Goal: Information Seeking & Learning: Learn about a topic

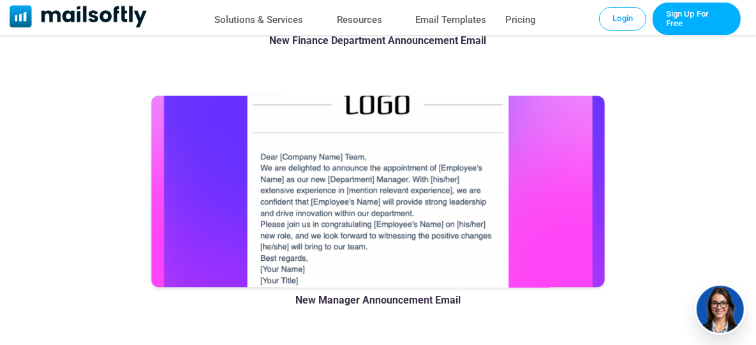
scroll to position [1764, 0]
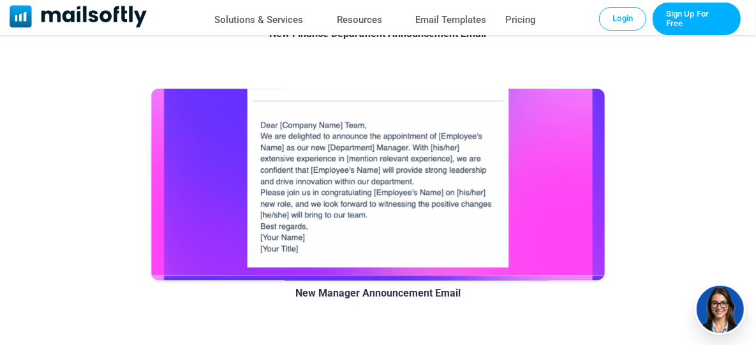
drag, startPoint x: 263, startPoint y: 127, endPoint x: 298, endPoint y: 160, distance: 48.3
click at [269, 142] on div at bounding box center [378, 184] width 454 height 191
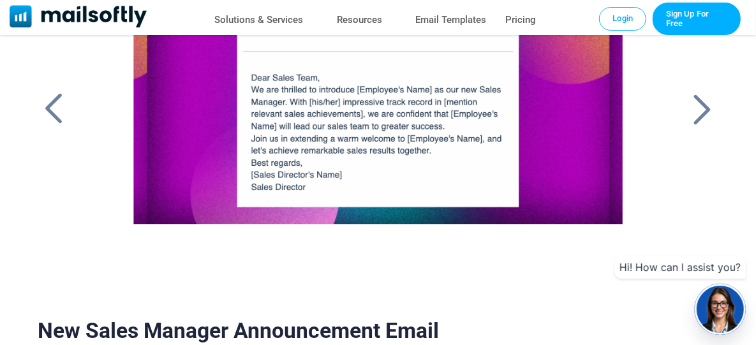
scroll to position [123, 0]
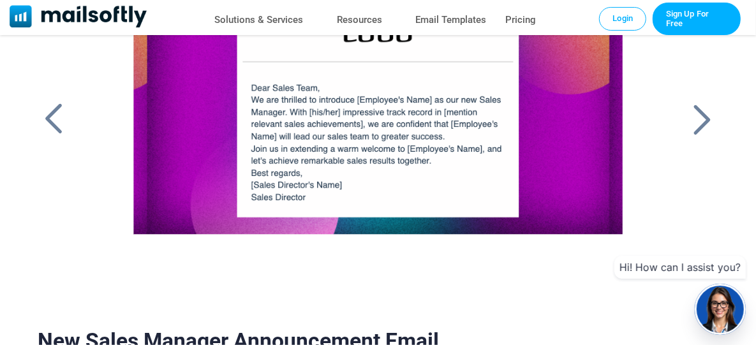
click at [704, 119] on div at bounding box center [703, 119] width 32 height 33
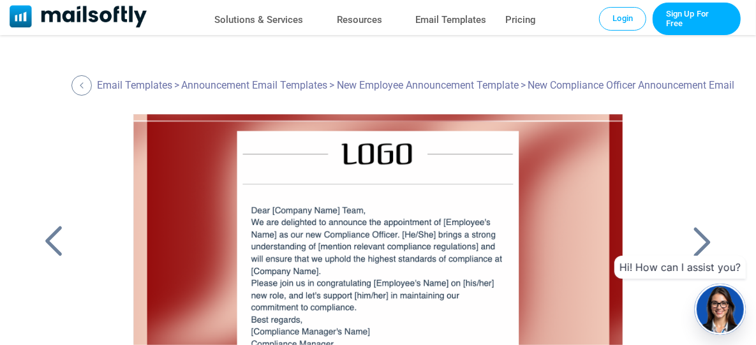
click at [56, 239] on div at bounding box center [54, 241] width 32 height 33
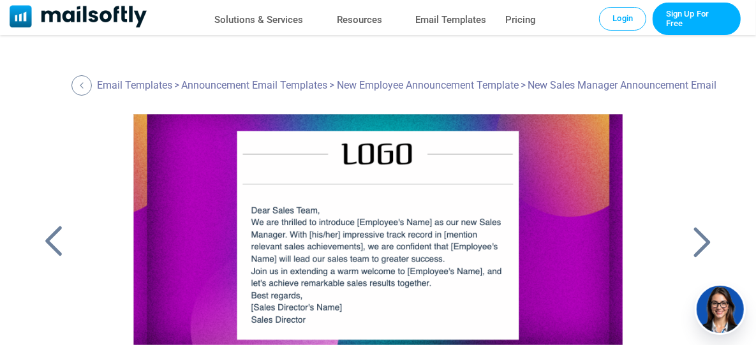
click at [702, 235] on div at bounding box center [703, 241] width 32 height 33
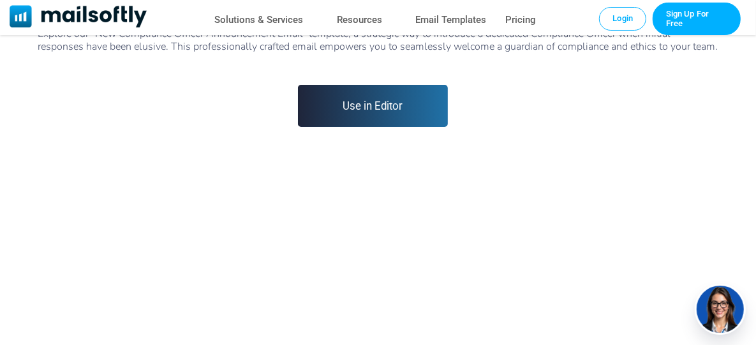
scroll to position [186, 0]
